Goal: Task Accomplishment & Management: Use online tool/utility

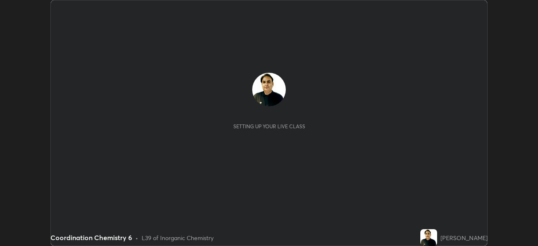
scroll to position [246, 537]
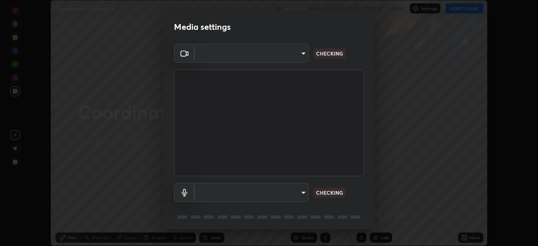
type input "85d16ec95aa84cac57c58139e5cfc4bfb0706547449b22b2f8fda69051d4463f"
click at [298, 191] on body "Erase all Coordination Chemistry 6 Recording WAS SCHEDULED TO START AT 9:50 AM …" at bounding box center [269, 123] width 538 height 246
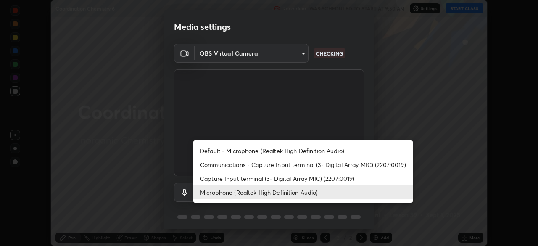
click at [322, 152] on li "Default - Microphone (Realtek High Definition Audio)" at bounding box center [302, 151] width 219 height 14
type input "default"
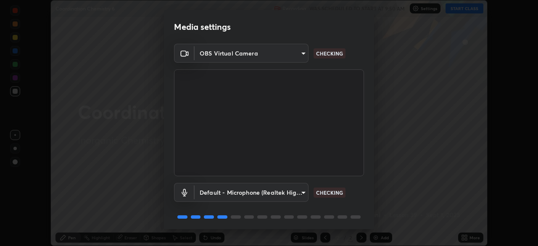
scroll to position [30, 0]
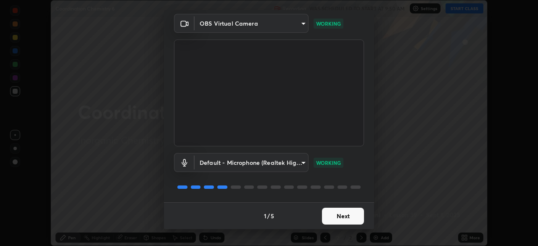
click at [346, 216] on button "Next" at bounding box center [343, 216] width 42 height 17
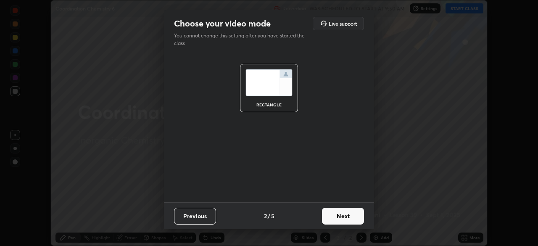
scroll to position [0, 0]
click at [347, 215] on button "Next" at bounding box center [343, 216] width 42 height 17
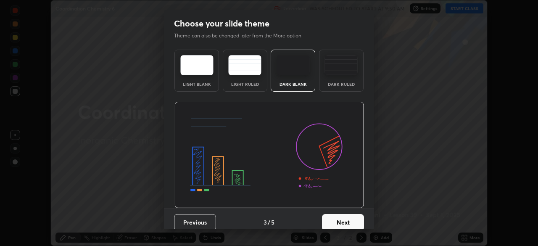
click at [350, 216] on button "Next" at bounding box center [343, 222] width 42 height 17
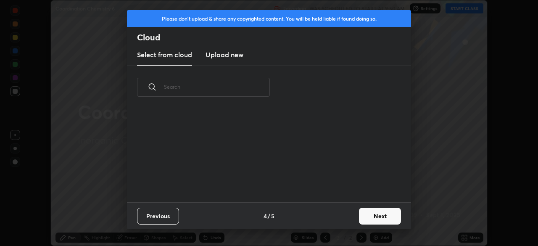
click at [350, 217] on div "Previous 4 / 5 Next" at bounding box center [269, 215] width 284 height 27
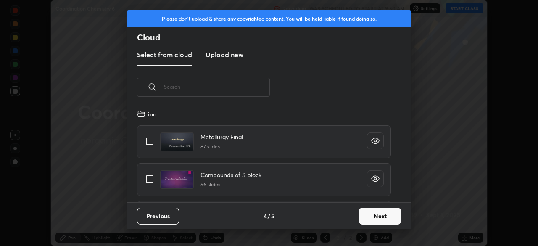
click at [369, 216] on button "Next" at bounding box center [380, 216] width 42 height 17
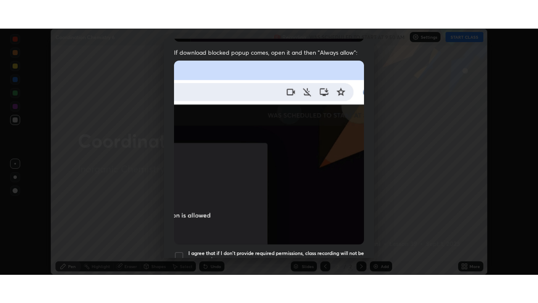
scroll to position [201, 0]
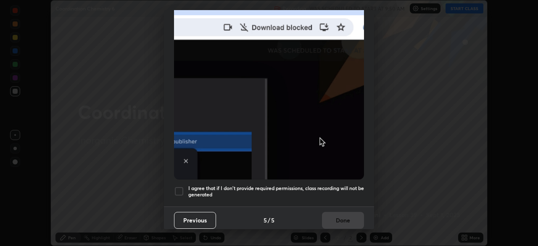
click at [184, 189] on div "I agree that if I don't provide required permissions, class recording will not …" at bounding box center [269, 191] width 190 height 10
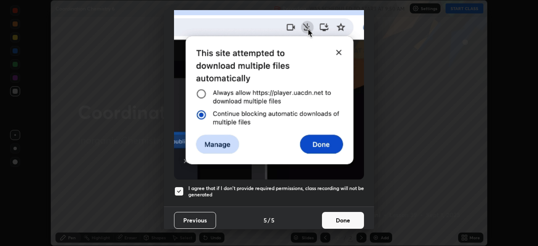
click at [358, 212] on button "Done" at bounding box center [343, 220] width 42 height 17
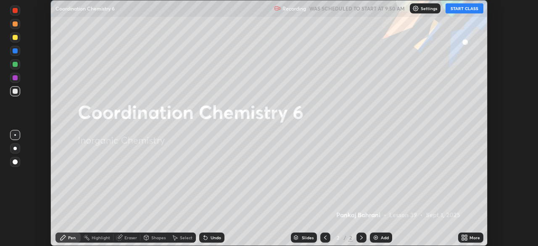
click at [472, 237] on div "More" at bounding box center [474, 237] width 11 height 4
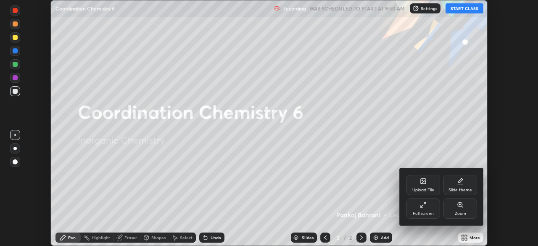
click at [433, 208] on div "Full screen" at bounding box center [423, 208] width 34 height 20
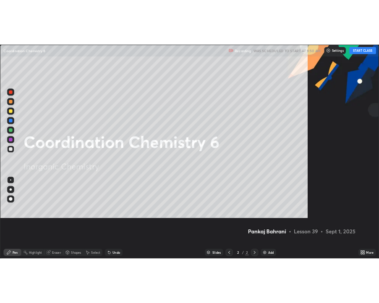
scroll to position [303, 538]
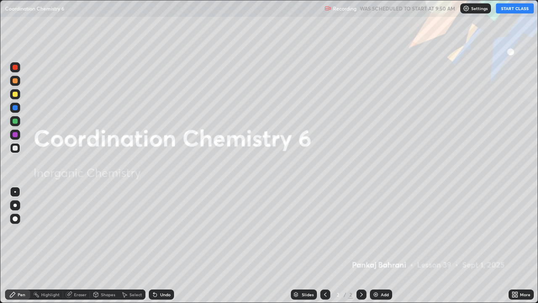
click at [524, 245] on div "More" at bounding box center [525, 294] width 11 height 4
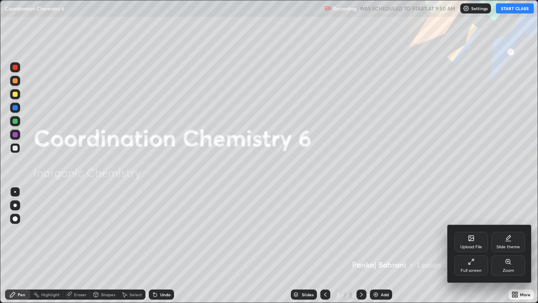
click at [521, 241] on div "Slide theme" at bounding box center [508, 242] width 34 height 20
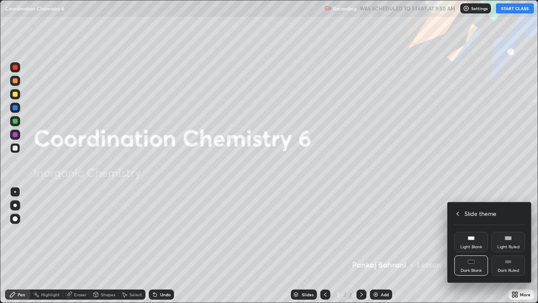
click at [518, 245] on div "Dark Ruled" at bounding box center [508, 265] width 34 height 20
click at [462, 209] on div "Slide theme" at bounding box center [489, 213] width 71 height 9
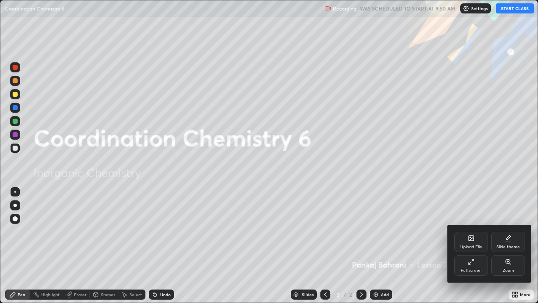
click at [465, 186] on div at bounding box center [269, 151] width 538 height 303
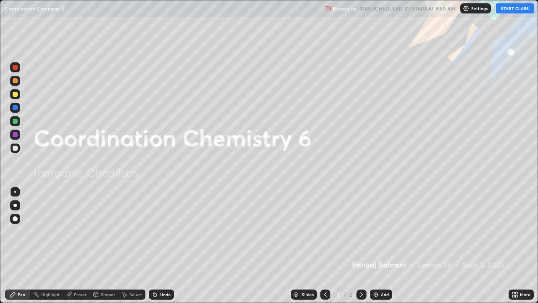
click at [521, 245] on div "More" at bounding box center [520, 294] width 25 height 10
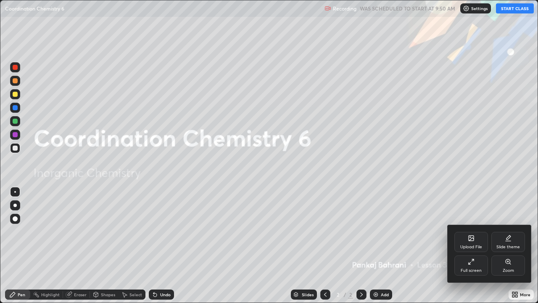
click at [495, 195] on div at bounding box center [269, 151] width 538 height 303
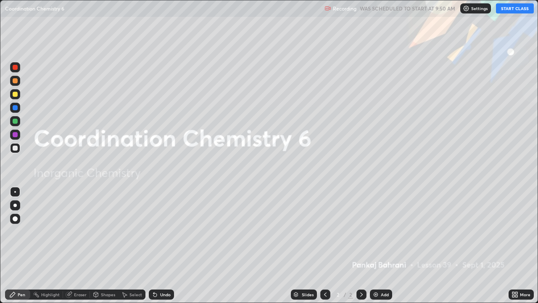
click at [521, 8] on button "START CLASS" at bounding box center [515, 8] width 38 height 10
click at [385, 245] on div "Add" at bounding box center [385, 294] width 8 height 4
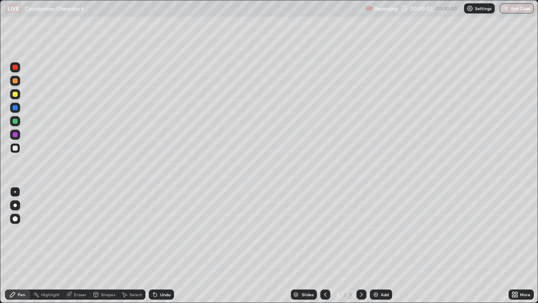
click at [16, 94] on div at bounding box center [15, 94] width 5 height 5
click at [16, 148] on div at bounding box center [15, 147] width 5 height 5
click at [17, 66] on div at bounding box center [15, 67] width 5 height 5
click at [16, 148] on div at bounding box center [15, 147] width 5 height 5
click at [21, 219] on div at bounding box center [14, 218] width 13 height 13
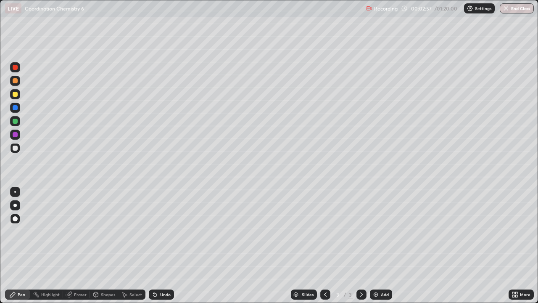
click at [18, 80] on div at bounding box center [15, 81] width 10 height 10
click at [19, 187] on div at bounding box center [15, 192] width 10 height 10
click at [329, 245] on div at bounding box center [325, 294] width 10 height 10
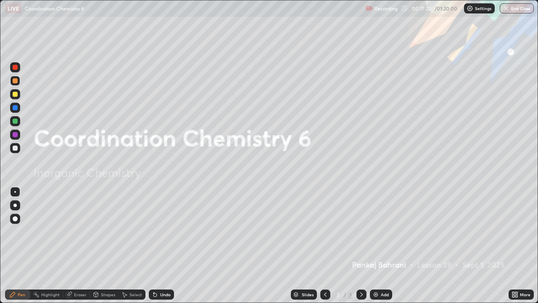
click at [377, 245] on img at bounding box center [375, 294] width 7 height 7
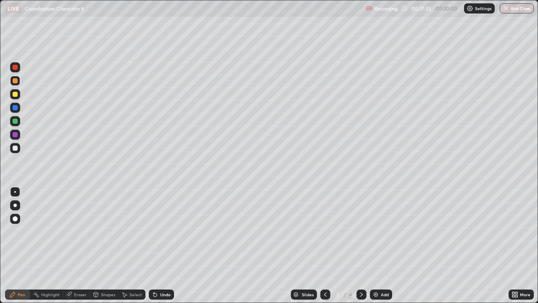
click at [81, 245] on div "Eraser" at bounding box center [76, 294] width 27 height 10
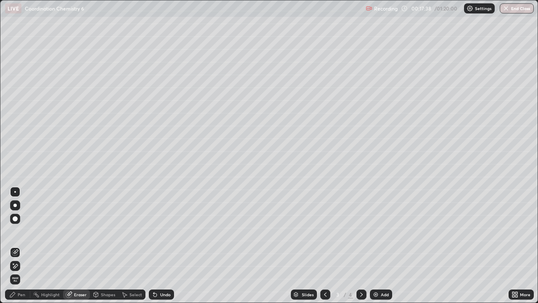
click at [20, 245] on div "Pen" at bounding box center [22, 294] width 8 height 4
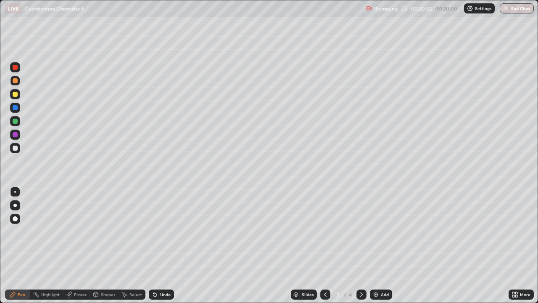
click at [324, 245] on icon at bounding box center [325, 294] width 3 height 4
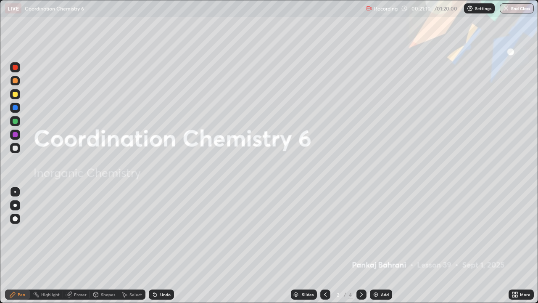
click at [361, 245] on icon at bounding box center [361, 294] width 7 height 7
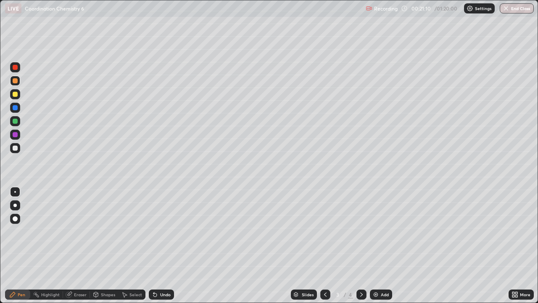
click at [361, 245] on icon at bounding box center [361, 294] width 7 height 7
click at [383, 245] on div "Add" at bounding box center [385, 294] width 8 height 4
click at [18, 150] on div at bounding box center [15, 148] width 10 height 10
click at [17, 97] on div at bounding box center [15, 94] width 10 height 10
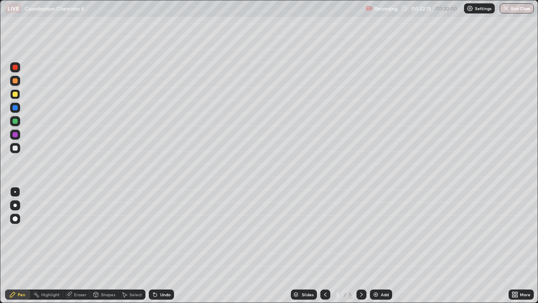
click at [171, 245] on div "Undo" at bounding box center [161, 294] width 25 height 10
click at [387, 245] on div "Add" at bounding box center [385, 294] width 8 height 4
click at [161, 245] on div "Undo" at bounding box center [165, 294] width 11 height 4
click at [160, 245] on div "Undo" at bounding box center [165, 294] width 11 height 4
click at [161, 245] on div "Undo" at bounding box center [165, 294] width 11 height 4
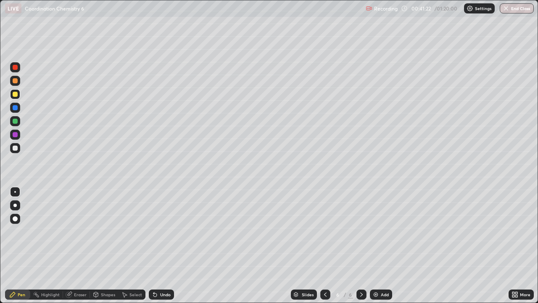
click at [161, 245] on div "Undo" at bounding box center [165, 294] width 11 height 4
click at [160, 245] on div "Undo" at bounding box center [165, 294] width 11 height 4
click at [156, 245] on icon at bounding box center [155, 294] width 7 height 7
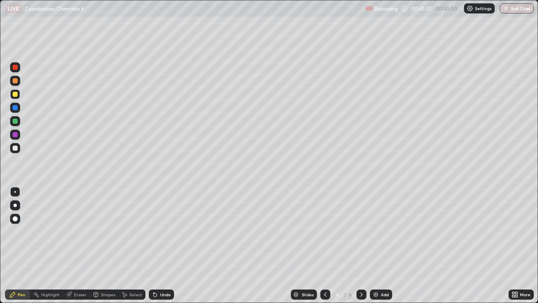
click at [166, 245] on div "Undo" at bounding box center [165, 294] width 11 height 4
click at [222, 245] on div "Slides 6 / 6 Add" at bounding box center [341, 294] width 334 height 17
click at [382, 245] on div "Add" at bounding box center [385, 294] width 8 height 4
click at [18, 151] on div at bounding box center [15, 148] width 10 height 10
click at [16, 121] on div at bounding box center [15, 120] width 5 height 5
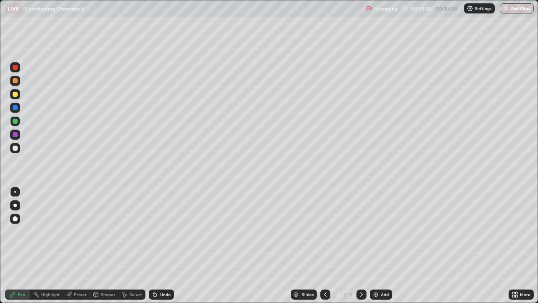
click at [16, 67] on div at bounding box center [15, 67] width 5 height 5
click at [18, 149] on div at bounding box center [15, 148] width 10 height 10
click at [169, 245] on div "Undo" at bounding box center [161, 294] width 25 height 10
click at [163, 245] on div "Undo" at bounding box center [165, 294] width 11 height 4
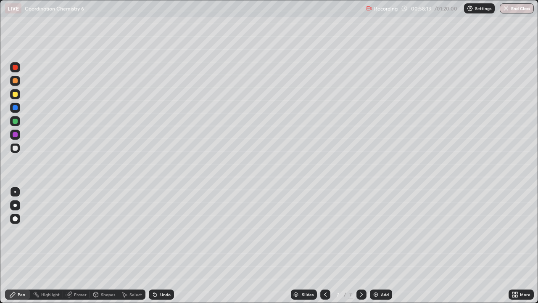
click at [165, 245] on div "Undo" at bounding box center [165, 294] width 11 height 4
click at [164, 245] on div "Undo" at bounding box center [165, 294] width 11 height 4
click at [163, 245] on div "Undo" at bounding box center [165, 294] width 11 height 4
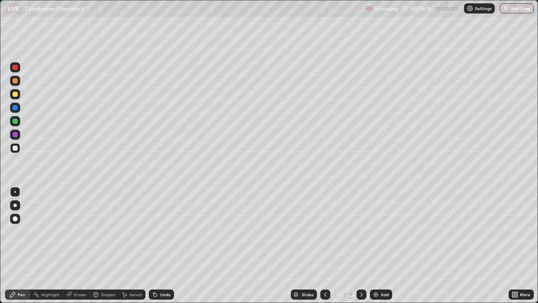
click at [163, 245] on div "Undo" at bounding box center [165, 294] width 11 height 4
click at [161, 245] on div "Undo" at bounding box center [161, 294] width 25 height 10
click at [370, 245] on div "Add" at bounding box center [381, 294] width 22 height 10
click at [113, 245] on div "Shapes" at bounding box center [104, 294] width 29 height 10
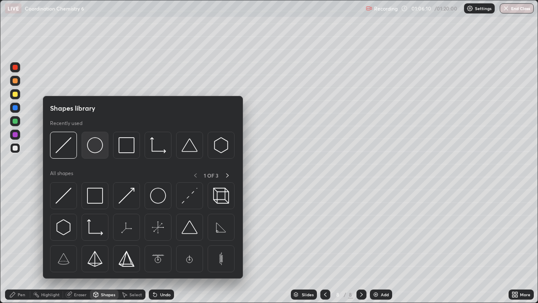
click at [98, 145] on img at bounding box center [95, 145] width 16 height 16
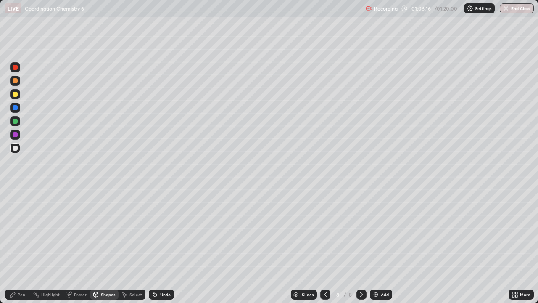
click at [107, 245] on div "Shapes" at bounding box center [108, 294] width 14 height 4
click at [166, 245] on div "Undo" at bounding box center [161, 294] width 25 height 10
click at [84, 245] on div "Eraser" at bounding box center [80, 294] width 13 height 4
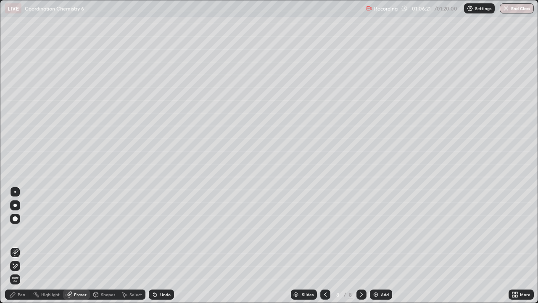
click at [103, 245] on div "Shapes" at bounding box center [104, 294] width 29 height 10
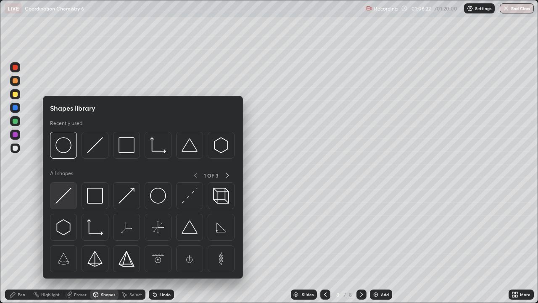
click at [66, 195] on img at bounding box center [63, 195] width 16 height 16
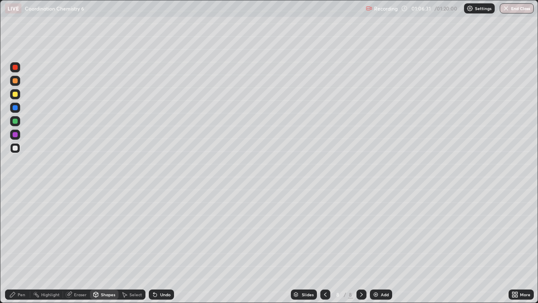
click at [25, 245] on div "Pen" at bounding box center [22, 294] width 8 height 4
click at [17, 68] on div at bounding box center [15, 67] width 5 height 5
click at [17, 149] on div at bounding box center [15, 147] width 5 height 5
click at [512, 9] on button "End Class" at bounding box center [517, 8] width 34 height 10
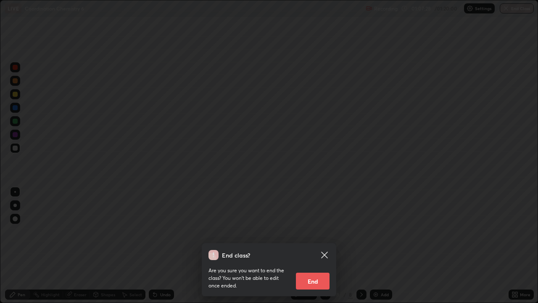
click at [319, 245] on button "End" at bounding box center [313, 280] width 34 height 17
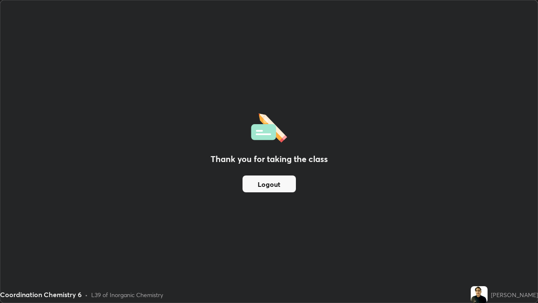
click at [287, 187] on button "Logout" at bounding box center [268, 183] width 53 height 17
